Goal: Entertainment & Leisure: Consume media (video, audio)

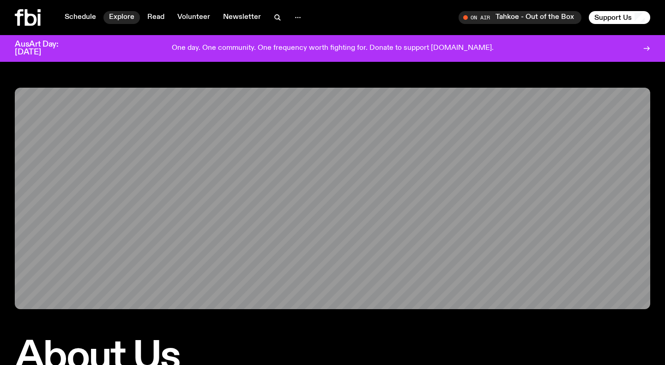
click at [113, 15] on link "Explore" at bounding box center [121, 17] width 36 height 13
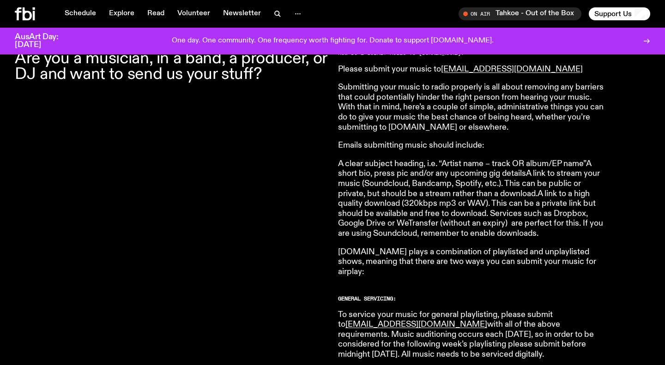
scroll to position [299, 0]
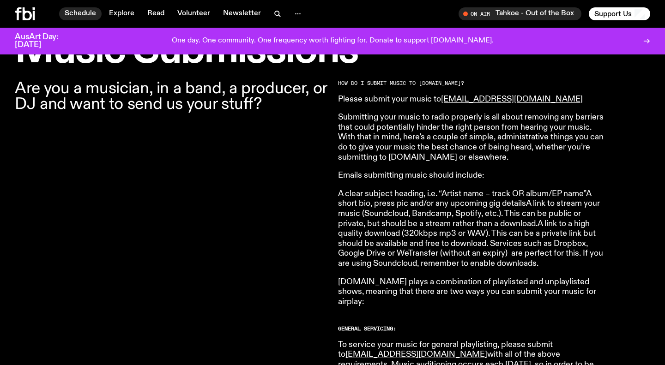
click at [74, 15] on link "Schedule" at bounding box center [80, 13] width 43 height 13
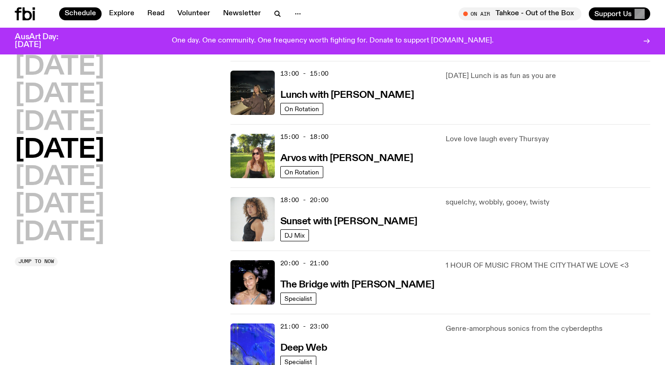
scroll to position [295, 0]
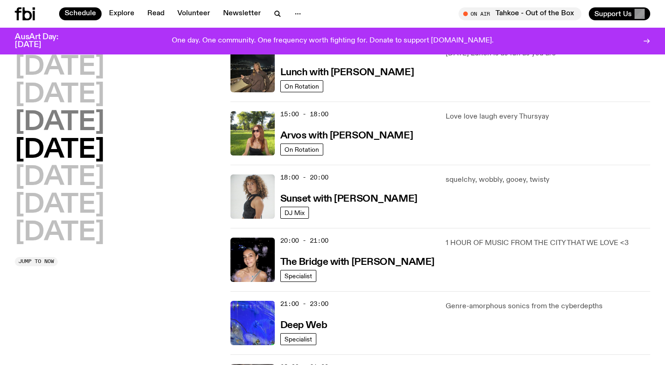
click at [104, 125] on h2 "Wednesday" at bounding box center [60, 123] width 90 height 26
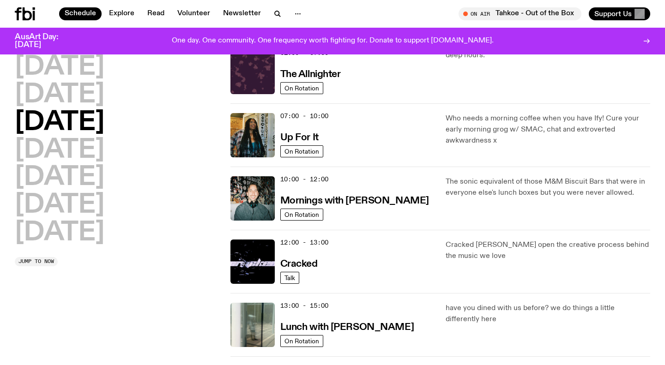
scroll to position [0, 0]
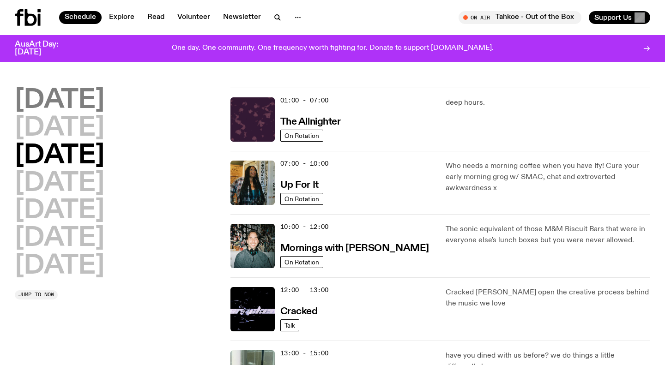
click at [78, 97] on h2 "Monday" at bounding box center [60, 101] width 90 height 26
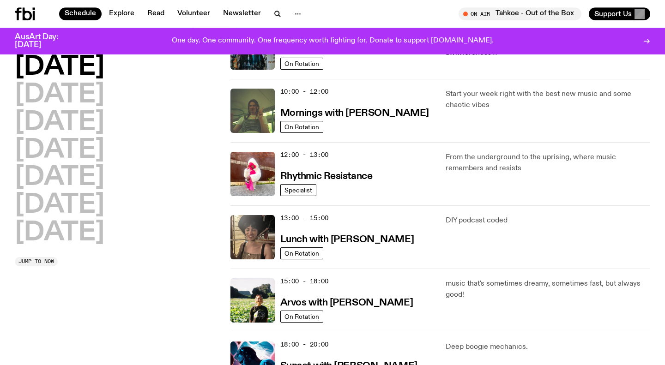
scroll to position [128, 0]
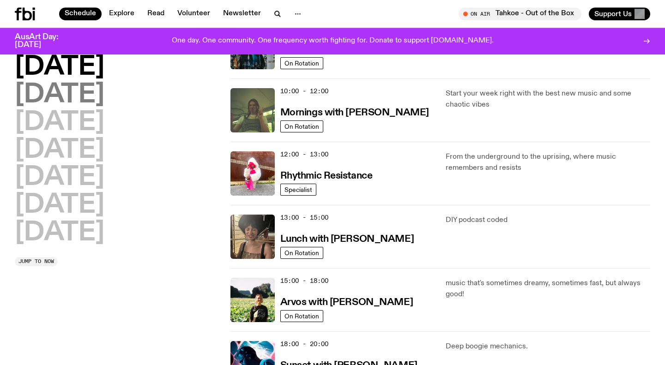
click at [85, 99] on h2 "Tuesday" at bounding box center [60, 95] width 90 height 26
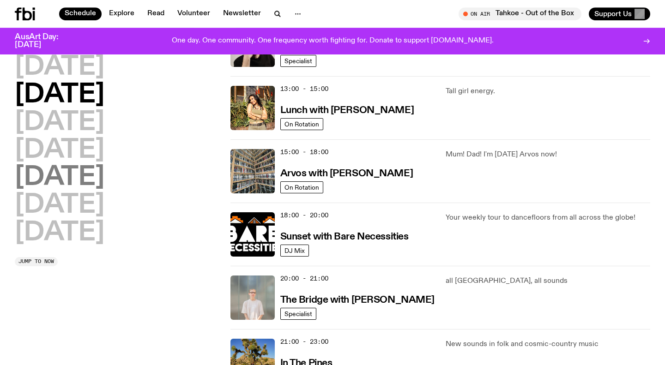
click at [76, 182] on h2 "Friday" at bounding box center [60, 178] width 90 height 26
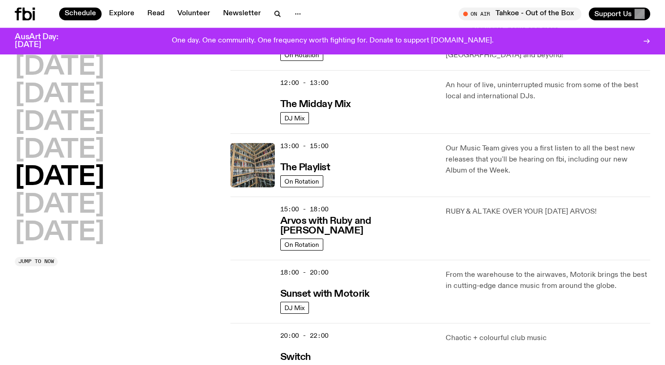
scroll to position [222, 0]
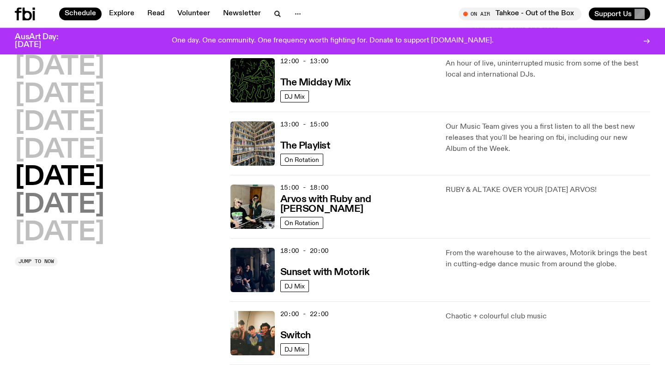
click at [66, 203] on h2 "Saturday" at bounding box center [60, 206] width 90 height 26
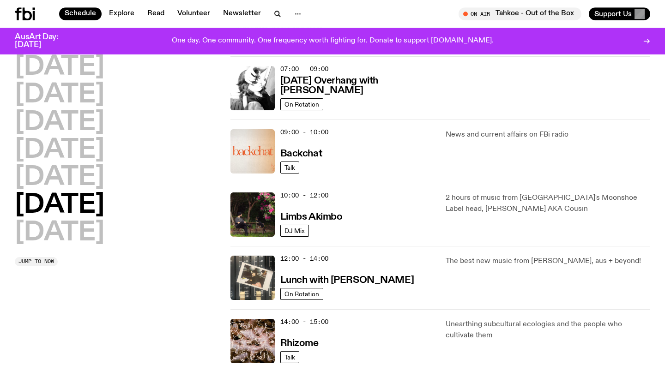
scroll to position [152, 0]
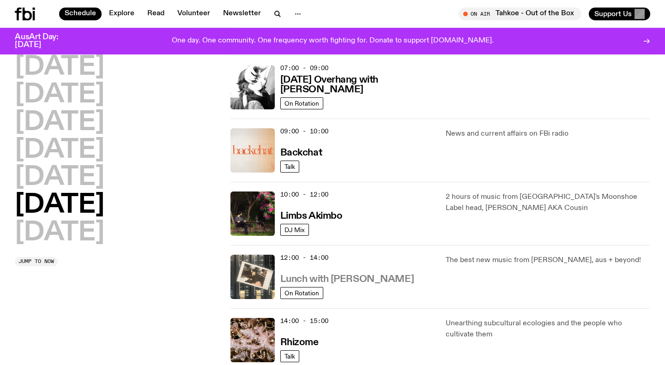
click at [326, 285] on h3 "Lunch with Ella Avni" at bounding box center [347, 280] width 134 height 10
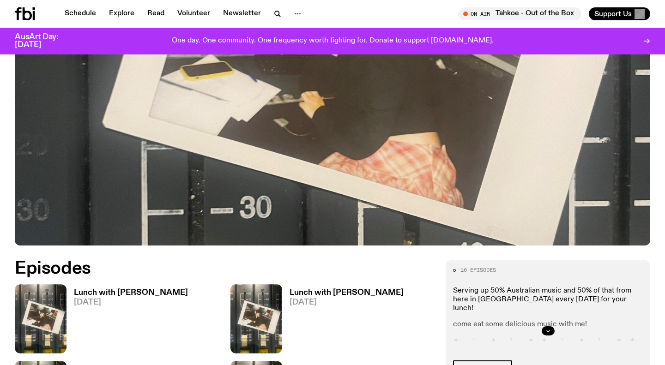
scroll to position [434, 0]
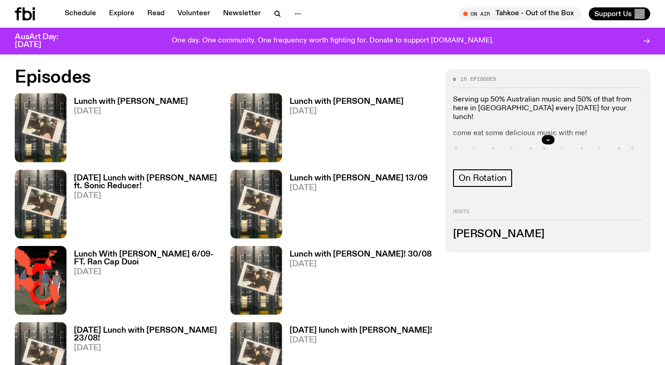
click at [89, 100] on h3 "Lunch with Ella Avni" at bounding box center [131, 102] width 114 height 8
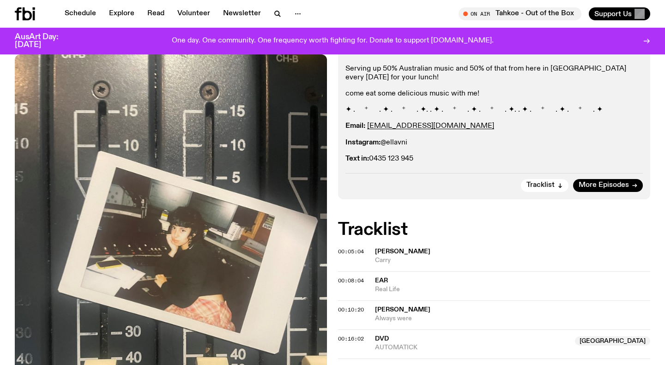
scroll to position [176, 0]
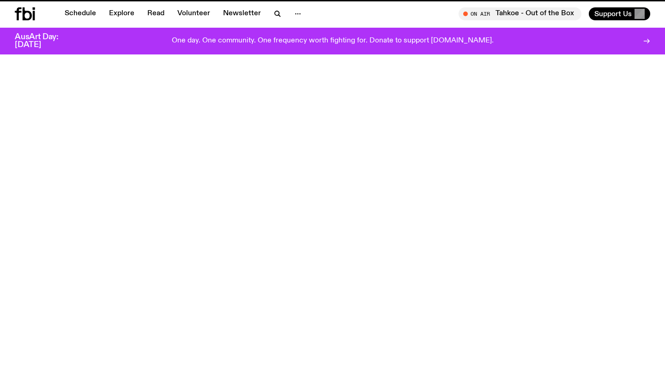
scroll to position [434, 0]
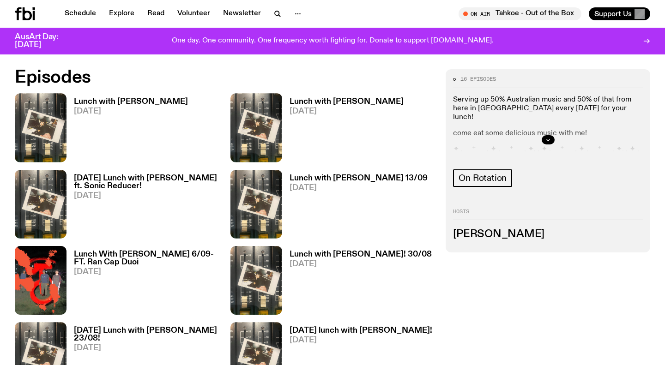
click at [307, 103] on h3 "Lunch with Ella Avni" at bounding box center [347, 102] width 114 height 8
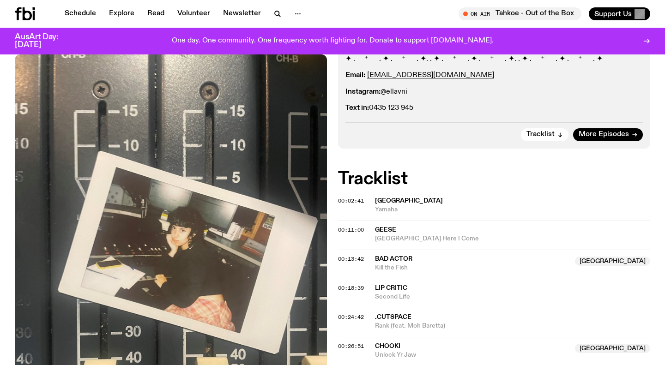
scroll to position [239, 0]
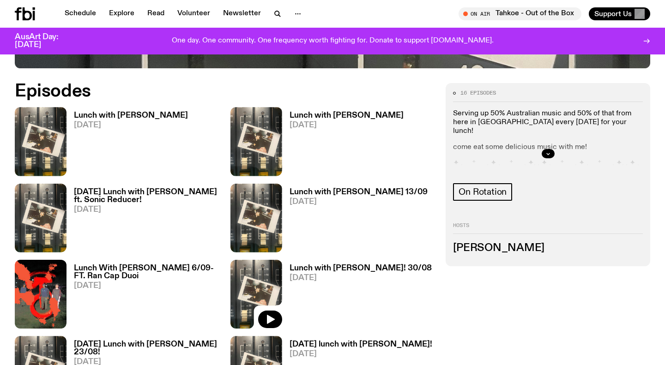
scroll to position [420, 0]
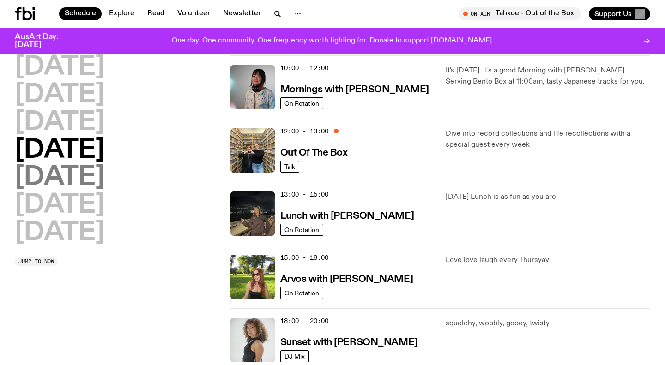
scroll to position [228, 0]
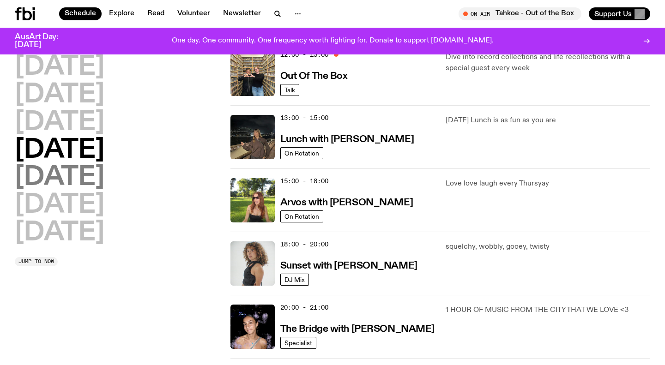
click at [65, 178] on h2 "Friday" at bounding box center [60, 178] width 90 height 26
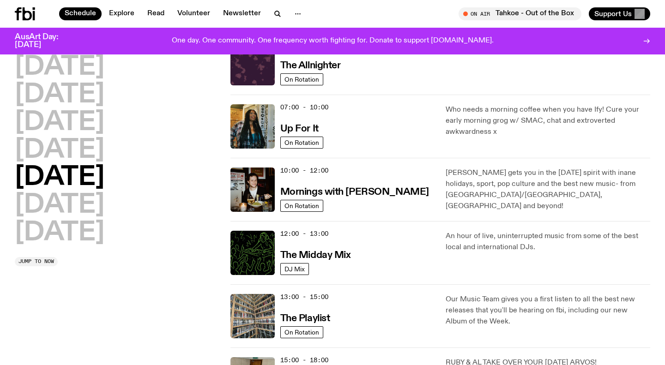
scroll to position [26, 0]
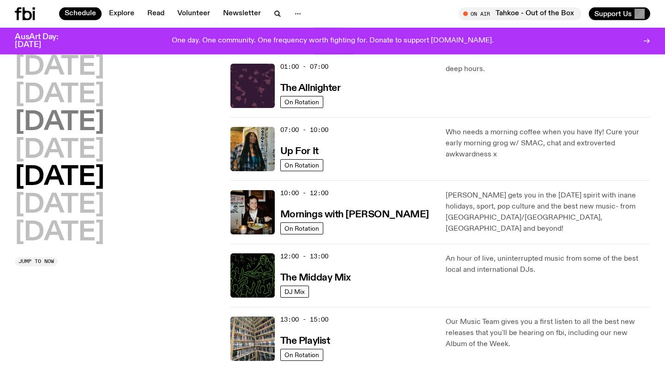
click at [85, 128] on h2 "Wednesday" at bounding box center [60, 123] width 90 height 26
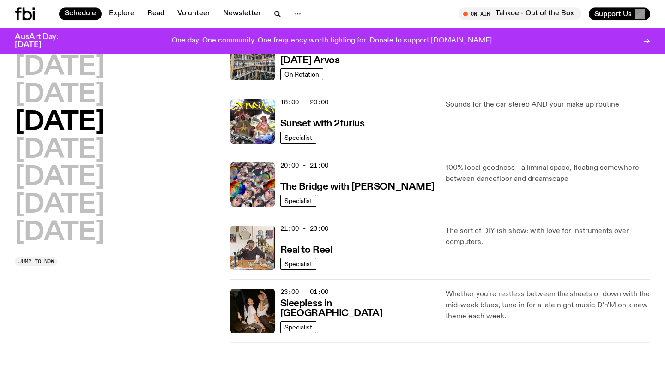
scroll to position [381, 0]
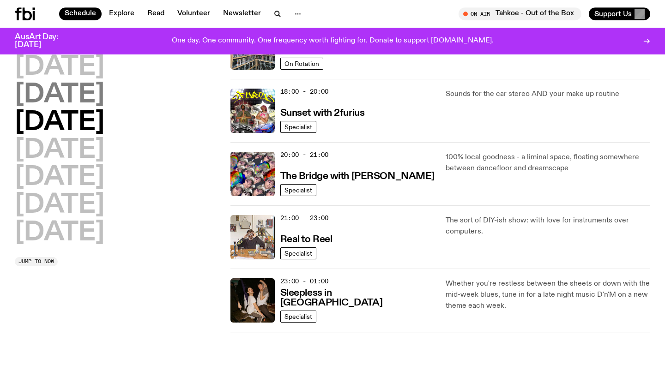
click at [77, 103] on h2 "Tuesday" at bounding box center [60, 95] width 90 height 26
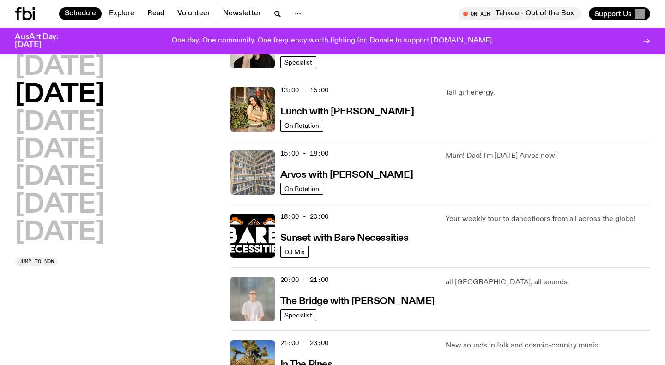
scroll to position [255, 0]
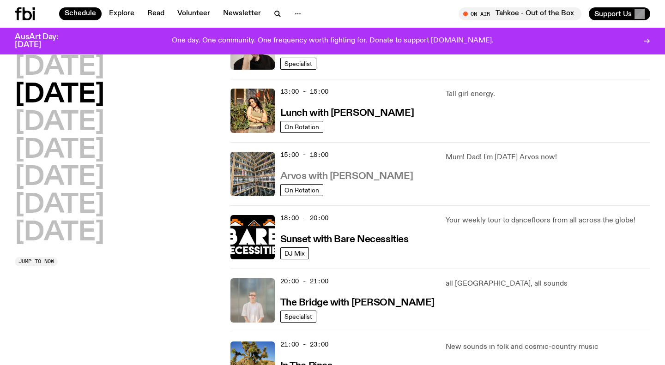
click at [313, 175] on h3 "Arvos with Sabine Lee Cook" at bounding box center [346, 177] width 133 height 10
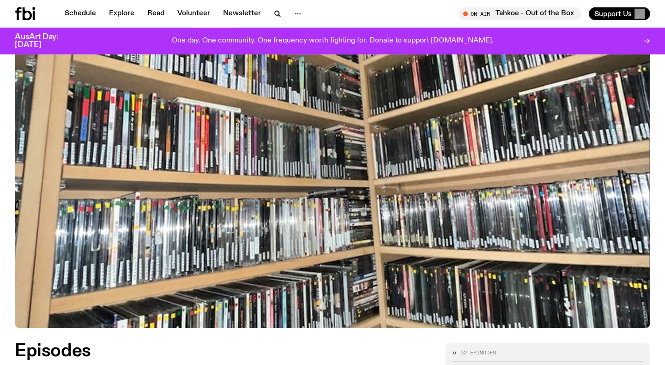
scroll to position [402, 0]
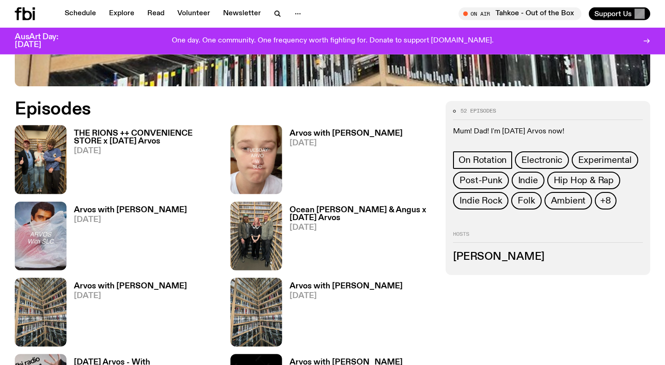
click at [334, 134] on h3 "Arvos with Sabine Lee Cook" at bounding box center [346, 134] width 113 height 8
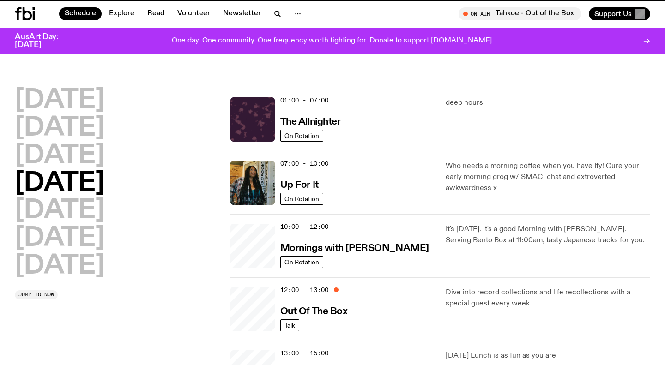
scroll to position [255, 0]
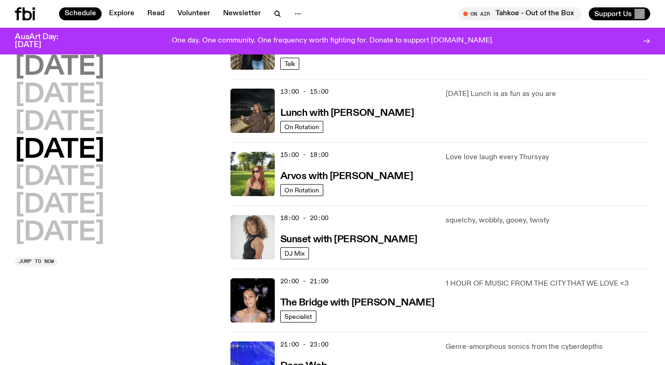
click at [99, 63] on h2 "Monday" at bounding box center [60, 68] width 90 height 26
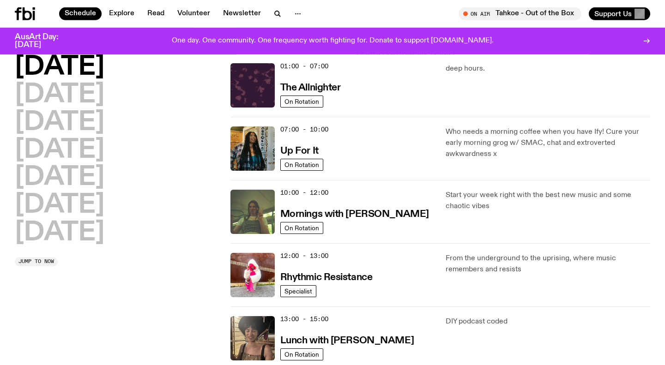
scroll to position [26, 0]
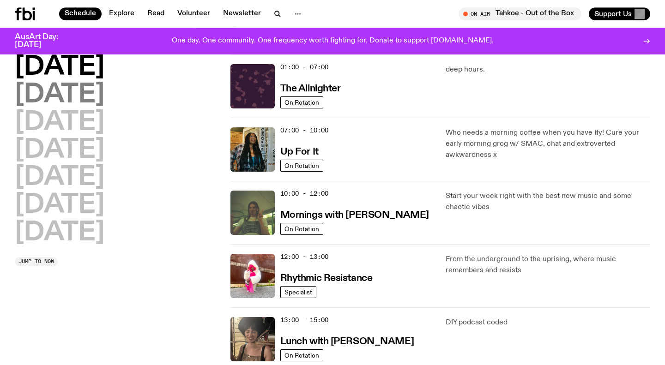
click at [94, 103] on h2 "Tuesday" at bounding box center [60, 95] width 90 height 26
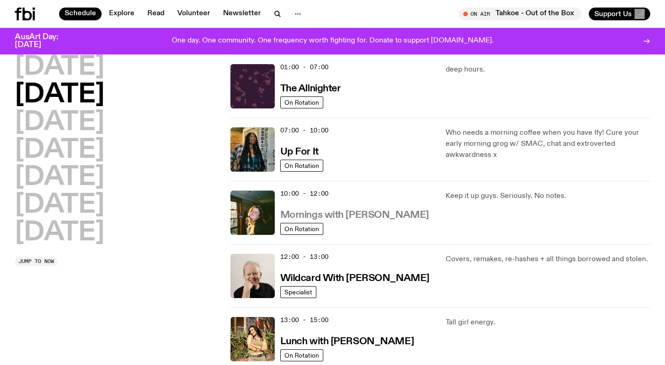
click at [346, 218] on h3 "Mornings with Freya Shields" at bounding box center [354, 216] width 149 height 10
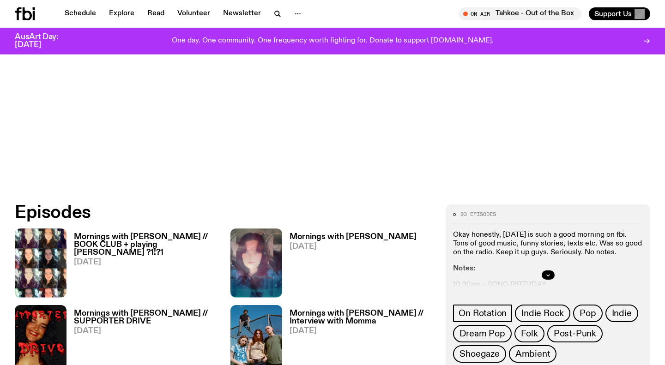
scroll to position [342, 0]
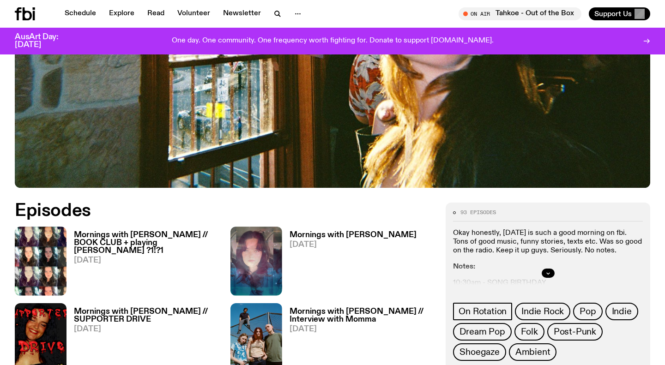
click at [347, 231] on h3 "Mornings with Freya Shields" at bounding box center [353, 235] width 127 height 8
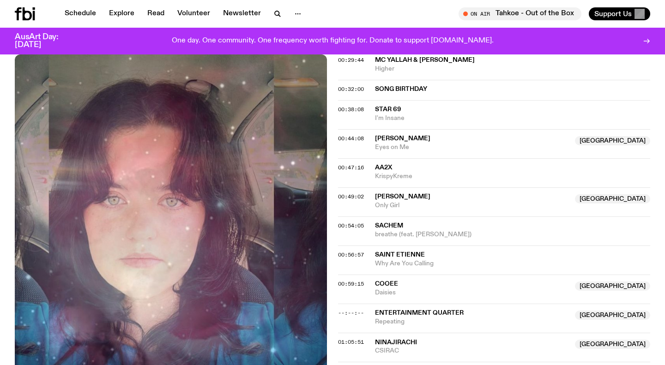
scroll to position [605, 0]
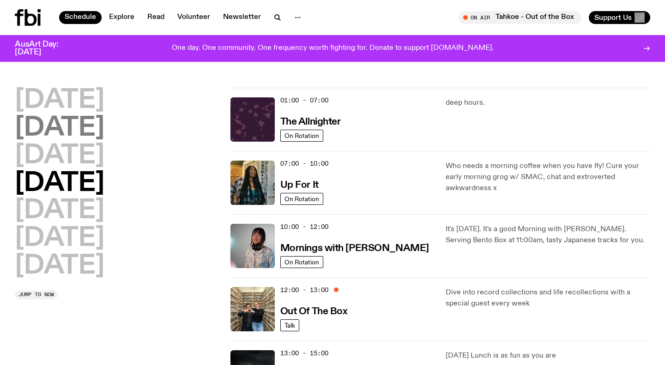
click at [83, 132] on h2 "Tuesday" at bounding box center [60, 129] width 90 height 26
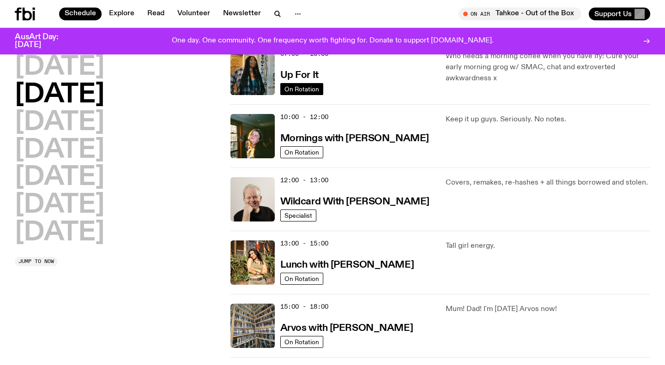
scroll to position [102, 0]
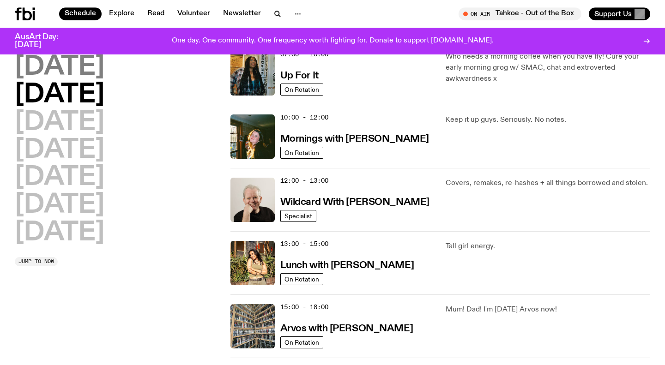
click at [88, 74] on h2 "Monday" at bounding box center [60, 68] width 90 height 26
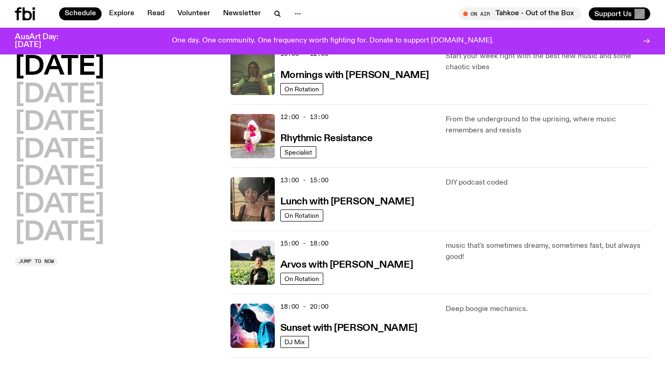
scroll to position [166, 0]
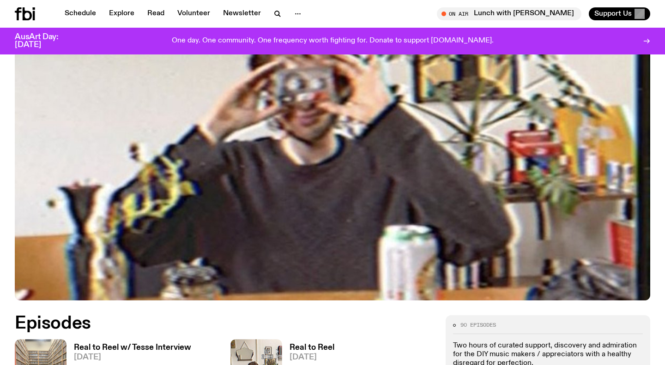
scroll to position [439, 0]
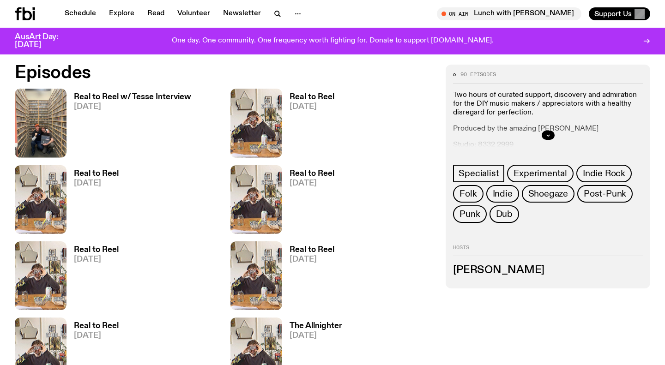
click at [156, 94] on h3 "Real to Reel w/ Tesse Interview" at bounding box center [132, 97] width 117 height 8
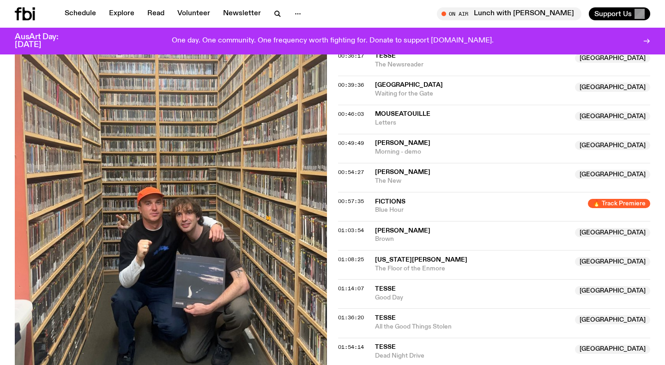
scroll to position [475, 0]
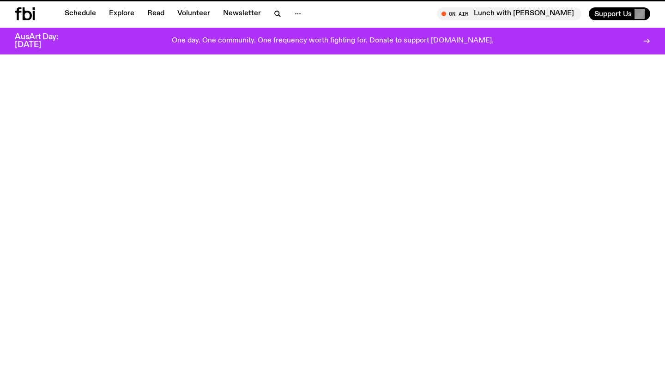
scroll to position [439, 0]
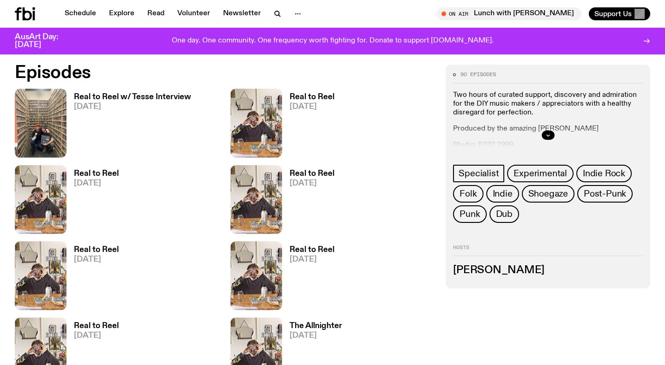
click at [322, 96] on h3 "Real to Reel" at bounding box center [312, 97] width 45 height 8
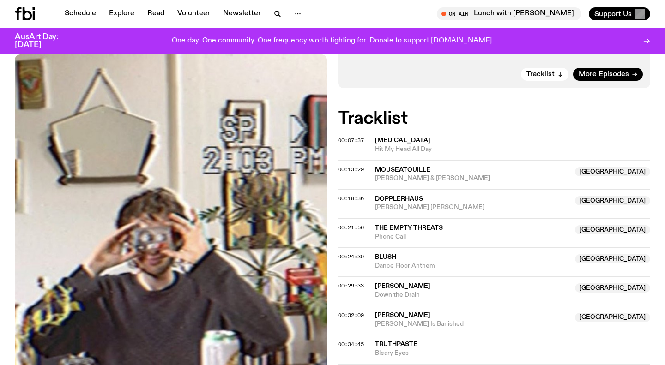
scroll to position [292, 0]
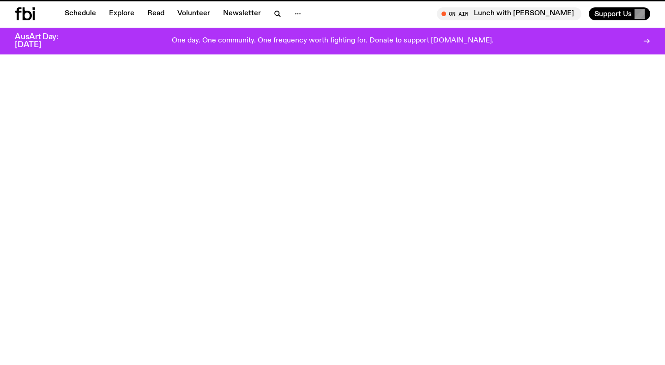
scroll to position [439, 0]
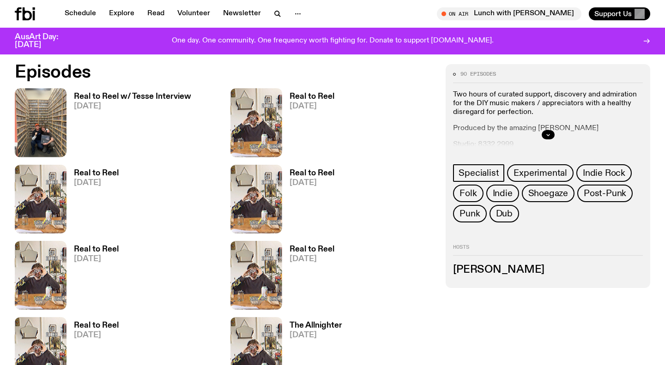
click at [102, 180] on span "24.09.25" at bounding box center [96, 183] width 45 height 8
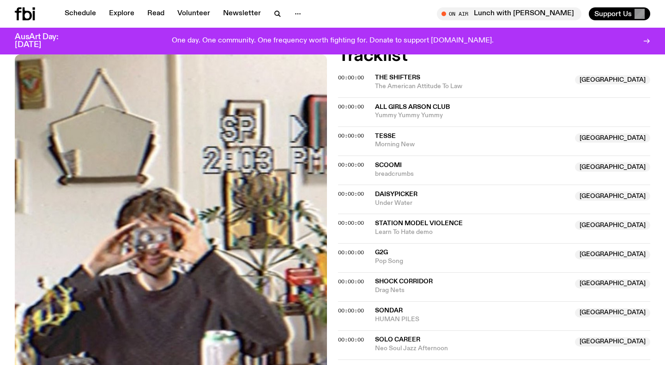
scroll to position [341, 0]
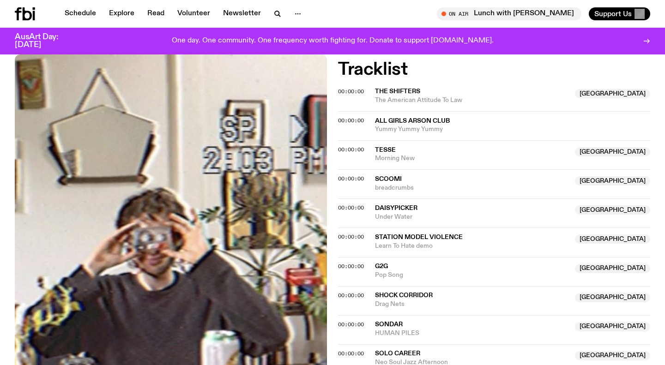
click at [409, 92] on span "The Shifters" at bounding box center [397, 91] width 45 height 6
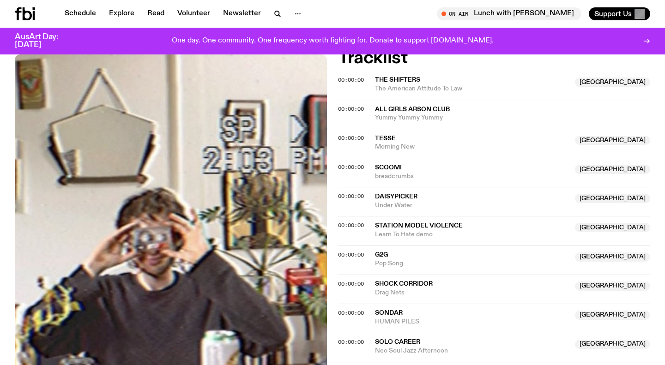
click at [414, 140] on span "Tesse" at bounding box center [472, 138] width 195 height 9
click at [399, 168] on span "scoomi" at bounding box center [388, 167] width 27 height 6
click at [398, 198] on span "Daisypicker" at bounding box center [396, 197] width 43 height 6
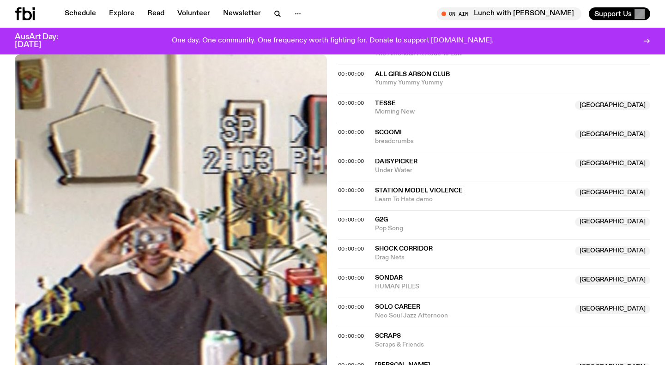
scroll to position [389, 0]
click at [401, 249] on span "Shock Corridor" at bounding box center [404, 248] width 58 height 6
